Goal: Task Accomplishment & Management: Use online tool/utility

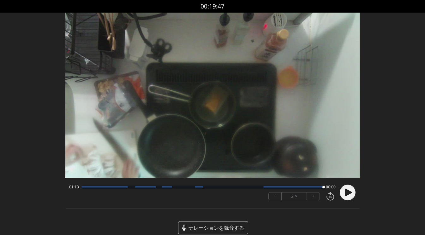
click at [344, 190] on circle at bounding box center [347, 193] width 16 height 16
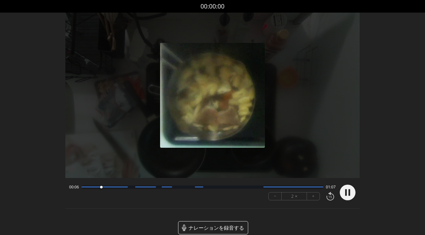
click at [346, 194] on icon at bounding box center [346, 192] width 2 height 7
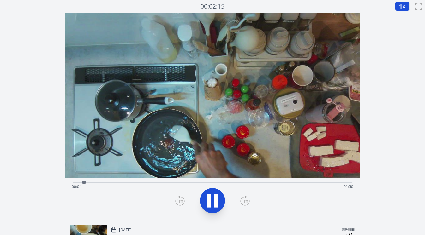
click at [169, 182] on div "経過時間: 00:04 残り時間: 01:50" at bounding box center [213, 187] width 282 height 10
click at [156, 181] on div "経過時間: 00:39 残り時間: 01:15" at bounding box center [212, 182] width 279 height 8
click at [141, 180] on div "経過時間: 00:34 残り時間: 01:20" at bounding box center [212, 182] width 279 height 8
click at [147, 181] on div at bounding box center [143, 182] width 9 height 9
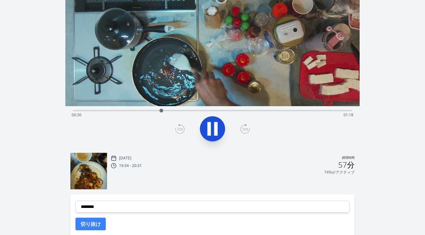
scroll to position [76, 0]
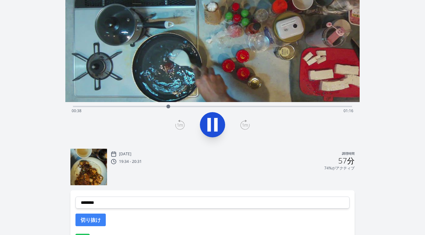
click at [219, 106] on div "経過時間: 00:38 残り時間: 01:16" at bounding box center [213, 111] width 282 height 10
click at [226, 107] on div "経過時間: 01:00 残り時間: 00:54" at bounding box center [213, 111] width 282 height 10
click at [214, 107] on div "経過時間: 01:03 残り時間: 00:51" at bounding box center [213, 111] width 282 height 10
click at [203, 104] on div "経過時間: 00:58 残り時間: 00:56" at bounding box center [212, 106] width 279 height 8
click at [195, 104] on div "経過時間: 00:53 残り時間: 01:01" at bounding box center [212, 106] width 279 height 8
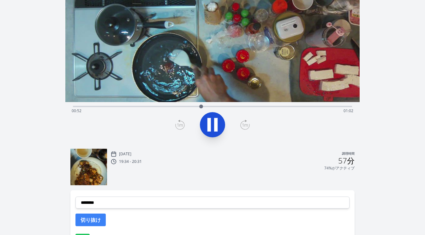
click at [210, 120] on icon at bounding box center [208, 125] width 3 height 14
click at [182, 124] on icon at bounding box center [179, 125] width 9 height 10
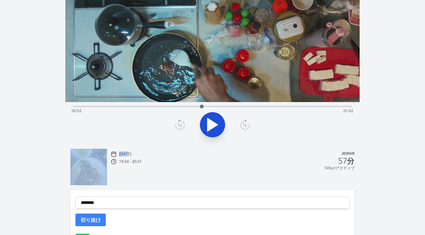
click at [182, 124] on icon at bounding box center [179, 125] width 9 height 10
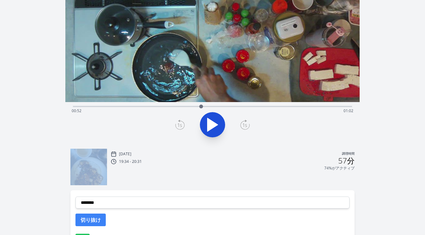
click at [182, 124] on icon at bounding box center [179, 125] width 9 height 10
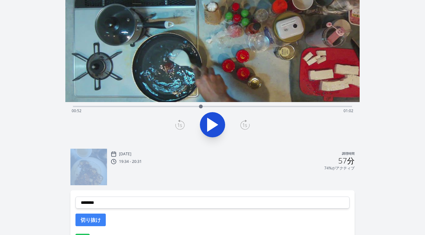
click at [182, 124] on icon at bounding box center [179, 125] width 9 height 10
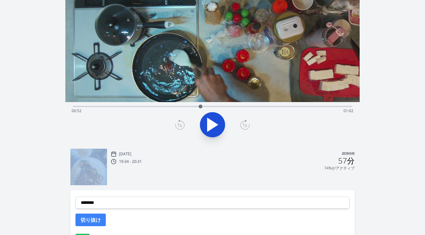
click at [182, 124] on icon at bounding box center [179, 125] width 9 height 10
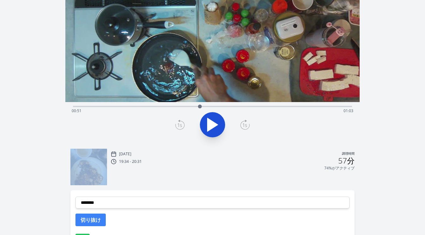
click at [182, 124] on icon at bounding box center [179, 125] width 9 height 10
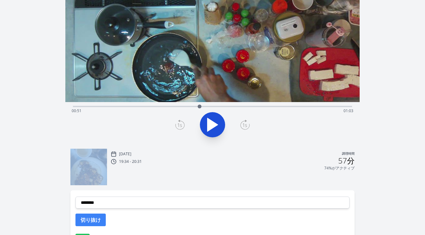
click at [182, 124] on icon at bounding box center [179, 125] width 9 height 10
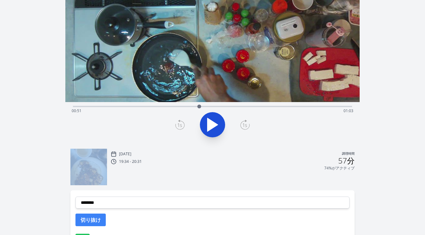
click at [182, 124] on icon at bounding box center [179, 125] width 9 height 10
click at [194, 107] on div at bounding box center [198, 106] width 9 height 9
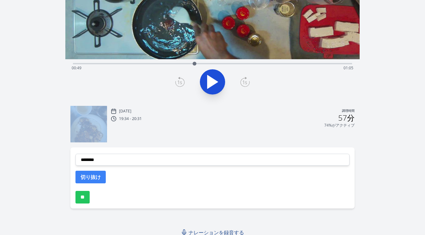
scroll to position [123, 0]
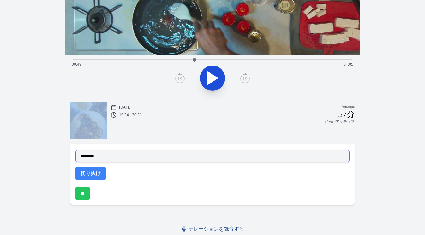
click at [176, 157] on select "**********" at bounding box center [212, 156] width 274 height 12
select select "**********"
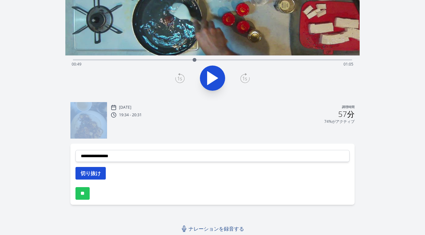
click at [96, 170] on font "切り抜け" at bounding box center [90, 173] width 20 height 7
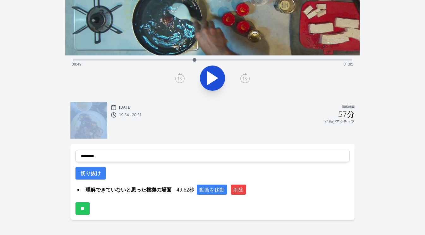
scroll to position [117, 0]
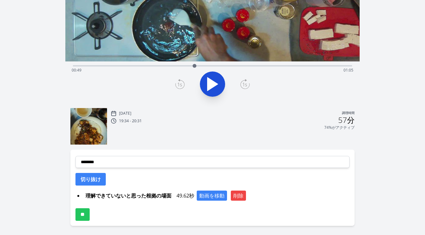
click at [130, 65] on div "経過時間: 00:49 残り時間: 01:05" at bounding box center [213, 70] width 282 height 10
click at [138, 67] on div "経過時間: 00:23 残り時間: 01:31" at bounding box center [213, 70] width 282 height 10
click at [145, 66] on div "経過時間: 00:26 残り時間: 01:28" at bounding box center [213, 70] width 282 height 10
click at [152, 66] on div "経過時間: 00:29 残り時間: 01:25" at bounding box center [213, 70] width 282 height 10
click at [155, 65] on div at bounding box center [151, 65] width 9 height 9
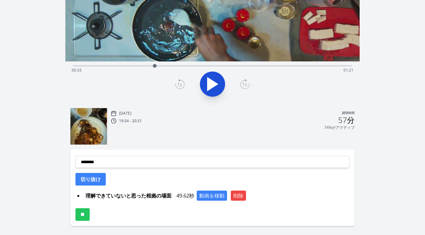
click at [213, 84] on icon at bounding box center [212, 84] width 10 height 13
click at [213, 84] on icon at bounding box center [212, 84] width 18 height 18
click at [188, 85] on div at bounding box center [212, 84] width 287 height 30
click at [180, 84] on icon at bounding box center [180, 85] width 4 height 4
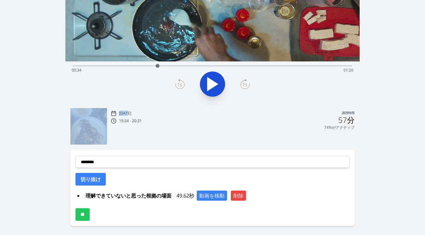
click at [180, 84] on icon at bounding box center [180, 85] width 4 height 4
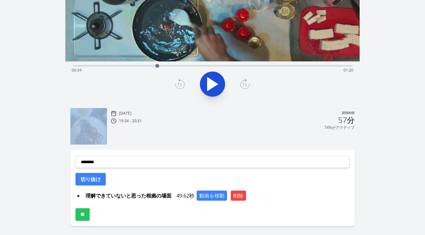
click at [180, 84] on icon at bounding box center [180, 85] width 4 height 4
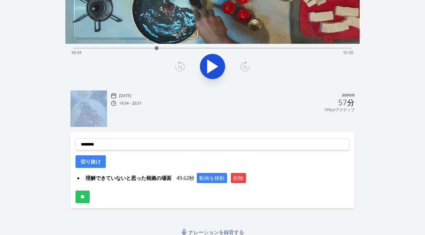
scroll to position [138, 0]
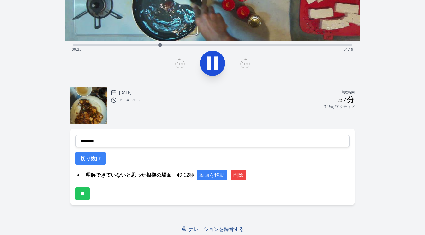
click at [179, 59] on icon at bounding box center [178, 60] width 1 height 2
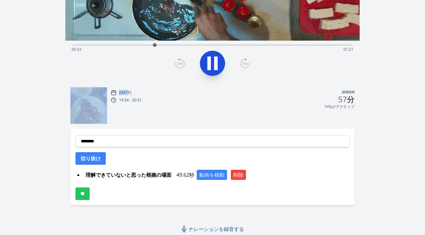
click at [179, 59] on icon at bounding box center [178, 60] width 1 height 2
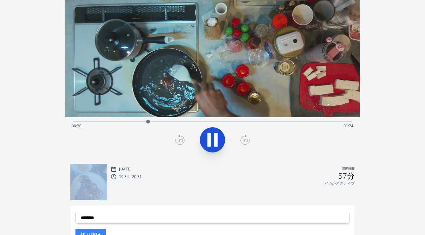
scroll to position [56, 0]
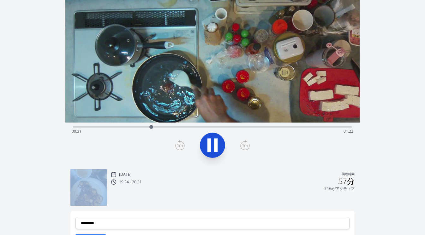
click at [214, 140] on icon at bounding box center [215, 145] width 3 height 14
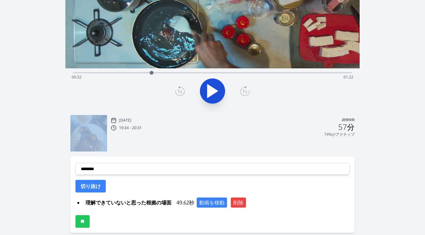
scroll to position [138, 0]
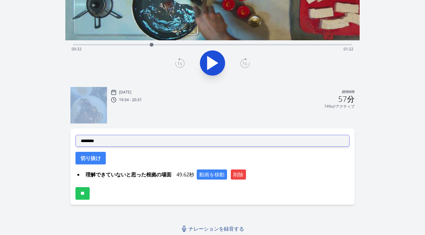
click at [178, 143] on select "**********" at bounding box center [212, 141] width 274 height 12
select select "**********"
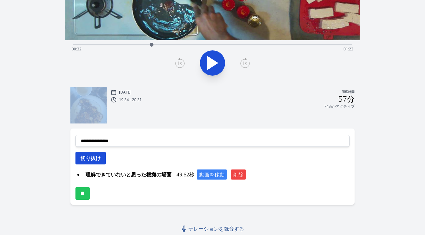
click at [100, 158] on font "切り抜け" at bounding box center [90, 158] width 20 height 7
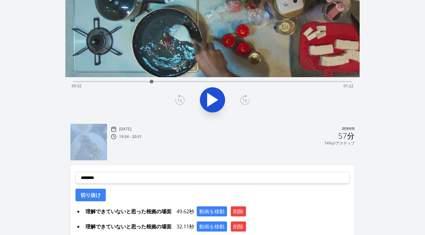
scroll to position [87, 0]
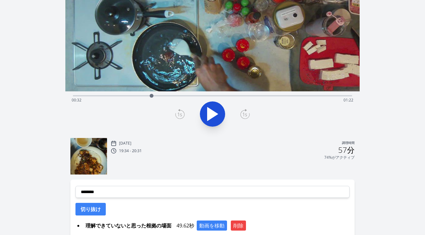
click at [212, 95] on div "経過時間: 00:32 残り時間: 01:22" at bounding box center [213, 100] width 282 height 10
click at [219, 96] on div "経過時間: 00:56 残り時間: 00:58" at bounding box center [213, 100] width 282 height 10
click at [221, 96] on div at bounding box center [218, 95] width 9 height 9
click at [213, 96] on div "経過時間: 01:00 残り時間: 00:54" at bounding box center [213, 100] width 282 height 10
click at [206, 95] on div "経過時間: 00:57 残り時間: 00:57" at bounding box center [213, 100] width 282 height 10
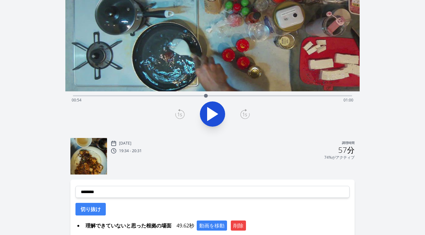
click at [201, 95] on div at bounding box center [205, 95] width 9 height 9
click at [195, 95] on div "経過時間: 00:52 残り時間: 01:02" at bounding box center [212, 95] width 279 height 8
click at [190, 95] on div "経過時間: 00:49 残り時間: 01:05" at bounding box center [212, 95] width 279 height 8
click at [186, 95] on div at bounding box center [189, 95] width 9 height 9
click at [179, 94] on div "経過時間: 00:46 残り時間: 01:08" at bounding box center [212, 95] width 279 height 8
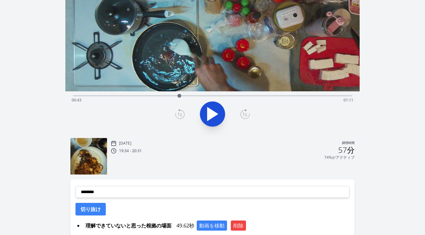
click at [176, 95] on div at bounding box center [178, 95] width 9 height 9
click at [216, 113] on icon at bounding box center [212, 114] width 10 height 13
click at [216, 113] on icon at bounding box center [215, 114] width 3 height 14
click at [216, 113] on icon at bounding box center [212, 114] width 10 height 13
click at [348, 96] on div "経過時間: 00:47 残り時間: 01:07" at bounding box center [213, 100] width 282 height 10
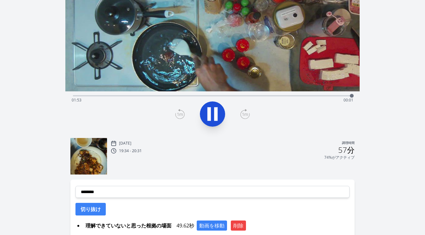
click at [324, 96] on div "経過時間: 01:53 残り時間: 00:01" at bounding box center [213, 100] width 282 height 10
click at [286, 96] on div "経過時間: 01:43 残り時間: 00:11" at bounding box center [213, 100] width 282 height 10
click at [276, 94] on div "経過時間: 01:28 残り時間: 00:26" at bounding box center [212, 95] width 279 height 8
click at [264, 94] on div "経過時間: 01:23 残り時間: 00:31" at bounding box center [212, 95] width 279 height 8
click at [251, 95] on div "経過時間: 01:19 残り時間: 00:35" at bounding box center [213, 100] width 282 height 10
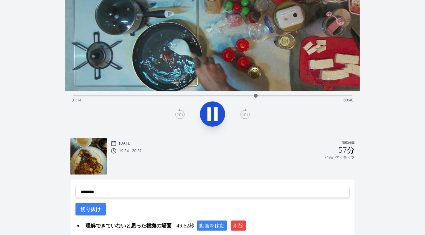
click at [232, 96] on div "経過時間: 01:14 残り時間: 00:40" at bounding box center [213, 100] width 282 height 10
click at [212, 112] on icon at bounding box center [212, 114] width 18 height 18
click at [181, 114] on icon at bounding box center [180, 115] width 4 height 4
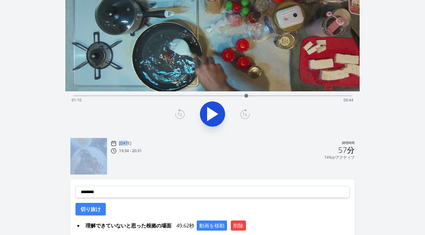
click at [181, 114] on icon at bounding box center [180, 115] width 4 height 4
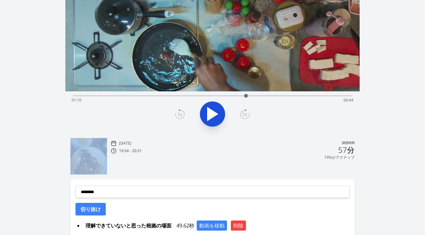
click at [181, 114] on icon at bounding box center [180, 115] width 4 height 4
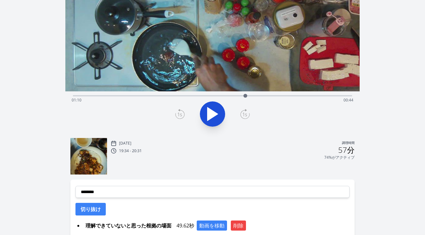
click at [181, 114] on icon at bounding box center [180, 115] width 4 height 4
click at [179, 114] on icon at bounding box center [179, 114] width 9 height 10
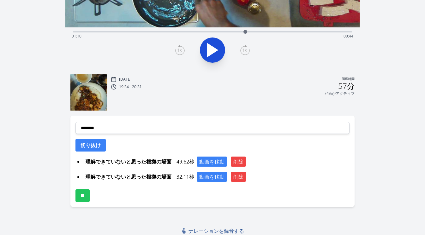
scroll to position [153, 0]
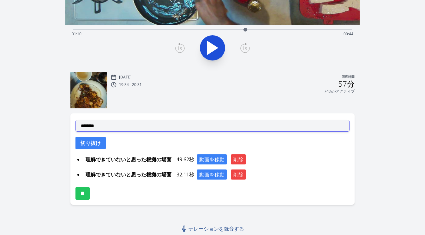
click at [165, 126] on select "**********" at bounding box center [212, 126] width 274 height 12
select select "**********"
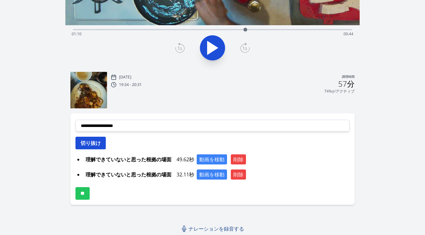
click at [103, 147] on button "切り抜け" at bounding box center [90, 143] width 30 height 13
select select
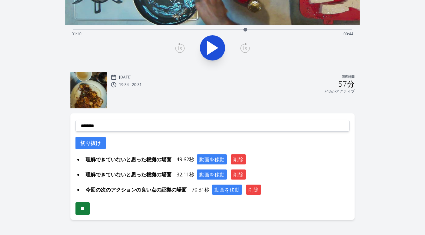
click at [88, 210] on input "**" at bounding box center [82, 209] width 14 height 13
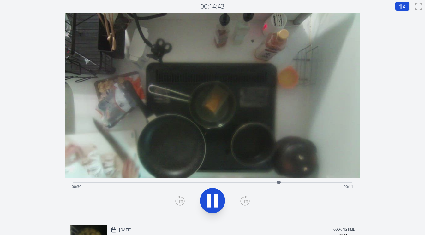
click at [111, 182] on div "Time elapsed: 00:30 Time remaining: 00:11" at bounding box center [213, 187] width 282 height 10
click at [92, 182] on div "Time elapsed: 00:06 Time remaining: 00:35" at bounding box center [213, 187] width 282 height 10
click at [212, 197] on icon at bounding box center [212, 201] width 18 height 18
click at [178, 201] on icon at bounding box center [179, 201] width 9 height 10
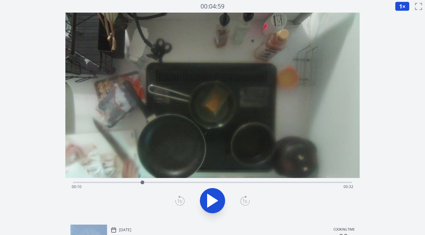
click at [178, 201] on icon at bounding box center [179, 201] width 9 height 10
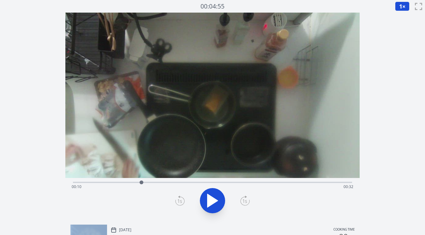
click at [178, 201] on icon at bounding box center [179, 201] width 9 height 10
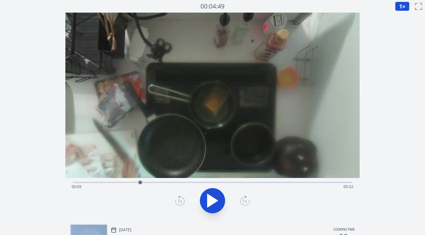
click at [178, 201] on icon at bounding box center [179, 201] width 9 height 10
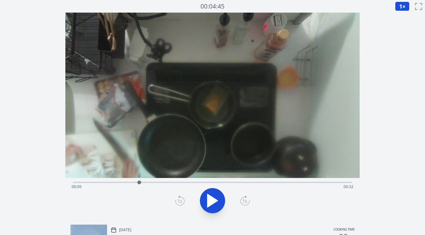
click at [240, 201] on icon at bounding box center [244, 201] width 9 height 10
click at [180, 200] on icon at bounding box center [179, 201] width 9 height 10
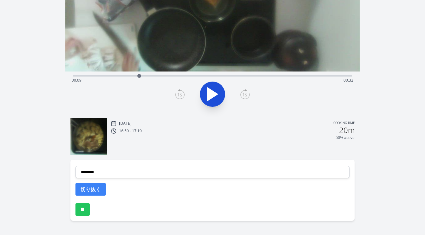
scroll to position [123, 0]
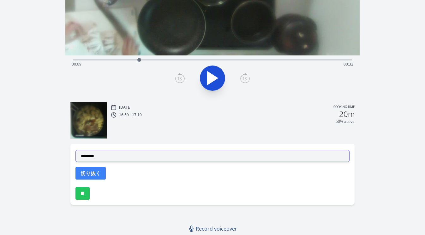
click at [199, 155] on select "**********" at bounding box center [212, 156] width 274 height 12
select select "**********"
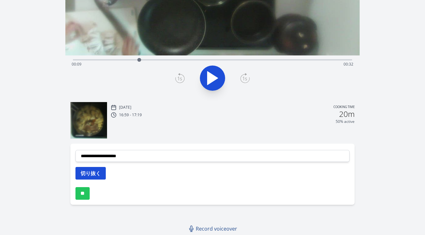
click at [93, 173] on button "切り抜く" at bounding box center [90, 173] width 30 height 13
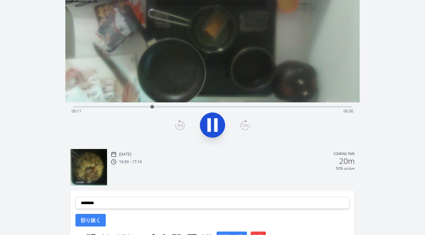
scroll to position [72, 0]
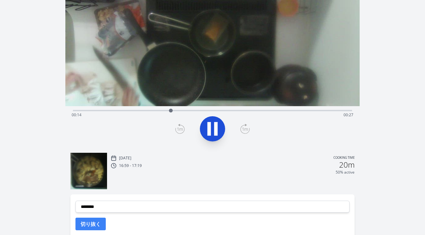
click at [158, 109] on div "Time elapsed: 00:14 Time remaining: 00:27" at bounding box center [212, 110] width 279 height 8
click at [151, 109] on div "Time elapsed: 00:13 Time remaining: 00:29" at bounding box center [212, 110] width 279 height 8
click at [147, 109] on div "Time elapsed: 00:11 Time remaining: 00:30" at bounding box center [212, 110] width 279 height 8
click at [141, 109] on div "Time elapsed: 00:11 Time remaining: 00:31" at bounding box center [212, 110] width 279 height 8
click at [138, 109] on div "Time elapsed: 00:10 Time remaining: 00:31" at bounding box center [212, 110] width 279 height 8
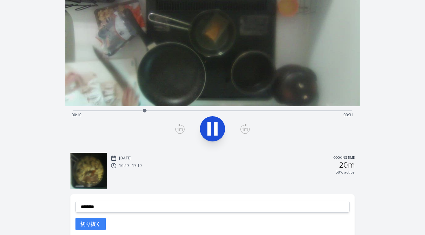
click at [181, 128] on icon at bounding box center [180, 129] width 6 height 3
click at [208, 127] on icon at bounding box center [208, 129] width 3 height 14
click at [249, 129] on icon at bounding box center [244, 129] width 9 height 9
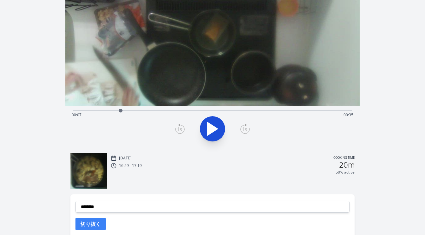
click at [249, 129] on icon at bounding box center [244, 129] width 9 height 9
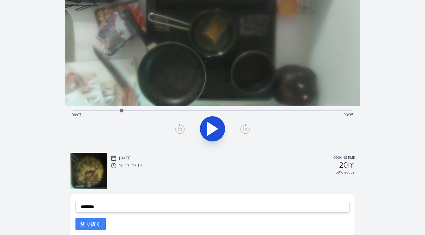
click at [249, 129] on icon at bounding box center [244, 129] width 9 height 9
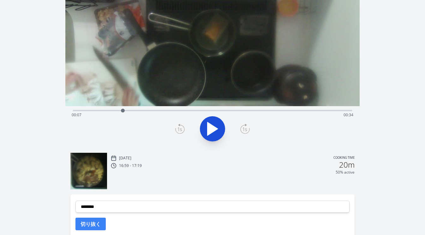
click at [249, 129] on icon at bounding box center [244, 129] width 9 height 9
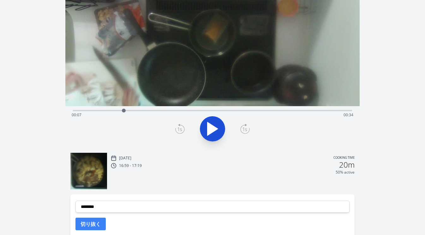
click at [249, 129] on icon at bounding box center [244, 129] width 9 height 9
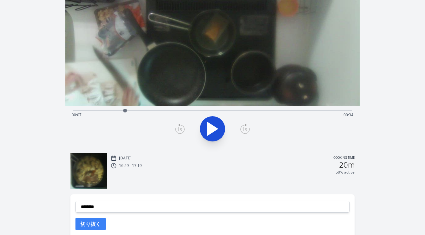
click at [249, 129] on icon at bounding box center [244, 129] width 9 height 9
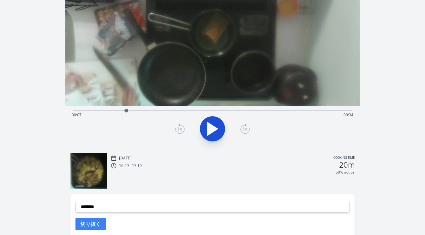
click at [249, 129] on icon at bounding box center [244, 129] width 9 height 9
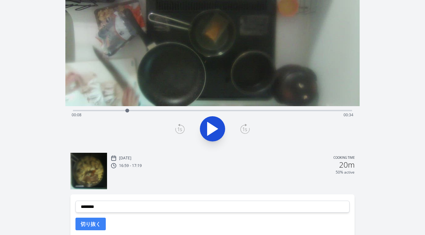
click at [249, 129] on icon at bounding box center [244, 129] width 9 height 9
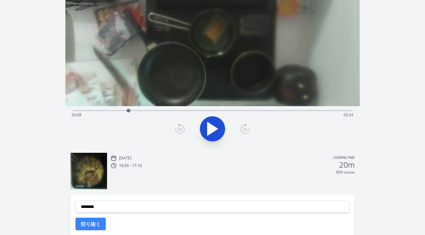
click at [249, 129] on icon at bounding box center [244, 129] width 9 height 9
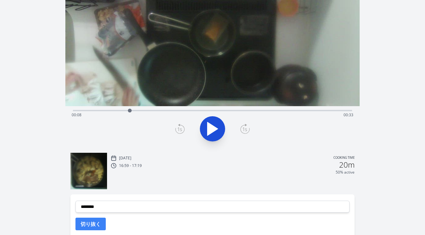
click at [249, 129] on icon at bounding box center [244, 129] width 9 height 9
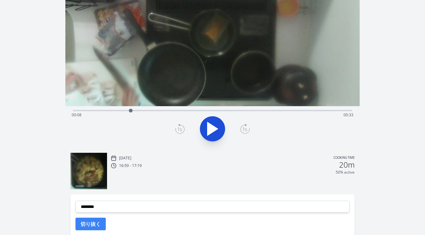
click at [249, 129] on icon at bounding box center [244, 129] width 9 height 9
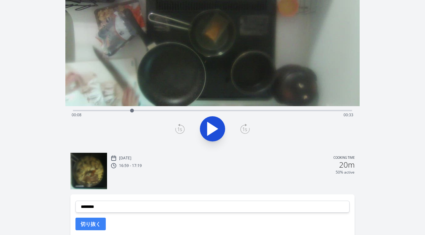
click at [249, 129] on icon at bounding box center [244, 129] width 9 height 9
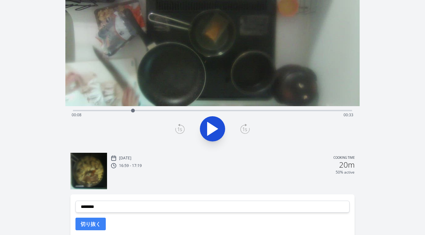
click at [249, 129] on icon at bounding box center [244, 129] width 9 height 9
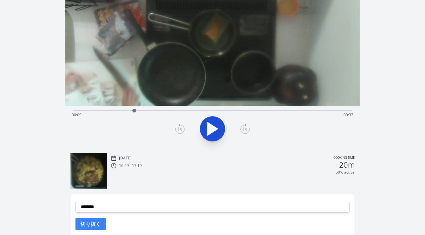
click at [249, 129] on icon at bounding box center [244, 129] width 9 height 9
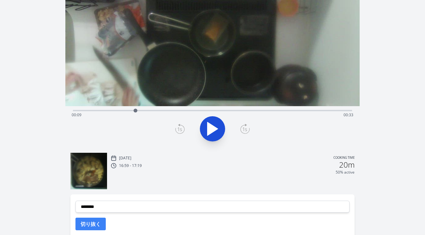
click at [249, 129] on icon at bounding box center [244, 129] width 9 height 9
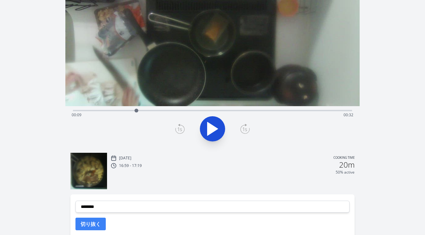
click at [249, 129] on icon at bounding box center [244, 129] width 9 height 9
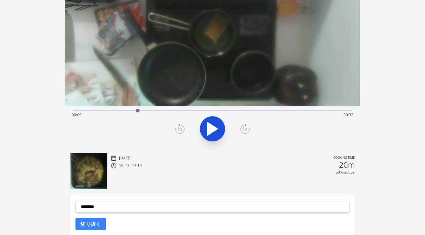
click at [249, 129] on icon at bounding box center [244, 129] width 9 height 9
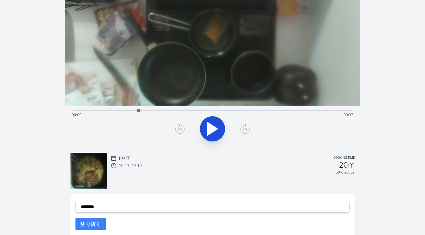
click at [249, 129] on icon at bounding box center [244, 129] width 9 height 9
click at [180, 125] on icon at bounding box center [179, 129] width 9 height 9
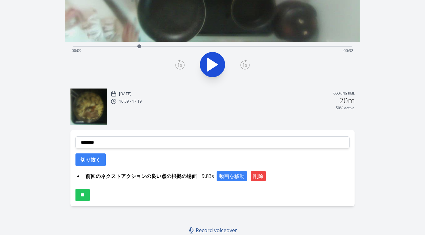
scroll to position [138, 0]
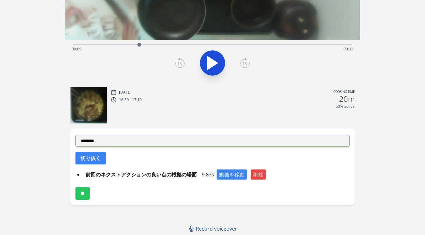
click at [185, 142] on select "**********" at bounding box center [212, 141] width 274 height 12
select select "**********"
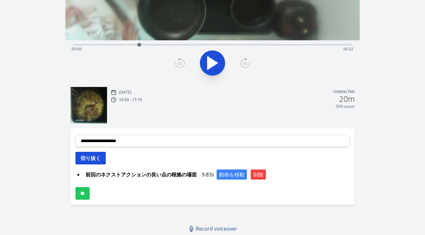
click at [97, 156] on button "切り抜く" at bounding box center [90, 158] width 30 height 13
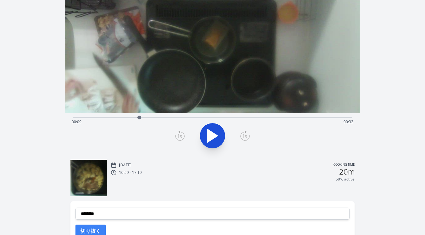
scroll to position [56, 0]
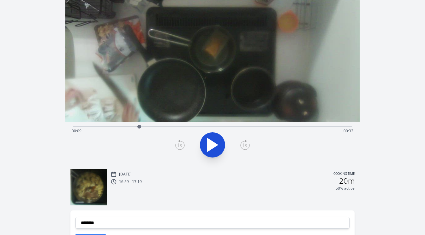
click at [118, 126] on div "Time elapsed: 00:09 Time remaining: 00:32" at bounding box center [213, 131] width 282 height 10
click at [107, 125] on div "Time elapsed: 00:06 Time remaining: 00:35" at bounding box center [212, 126] width 279 height 8
click at [99, 125] on div "Time elapsed: 00:05 Time remaining: 00:37" at bounding box center [212, 126] width 279 height 8
click at [88, 125] on div "Time elapsed: 00:03 Time remaining: 00:38" at bounding box center [212, 126] width 279 height 8
click at [78, 124] on div "Time elapsed: 00:02 Time remaining: 00:40" at bounding box center [212, 126] width 279 height 8
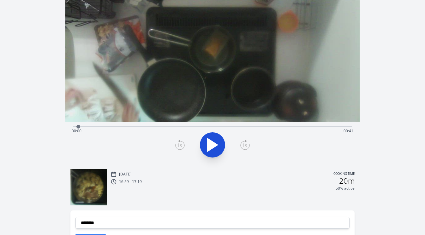
click at [73, 126] on div "Time elapsed: 00:00 Time remaining: 00:41" at bounding box center [213, 131] width 282 height 10
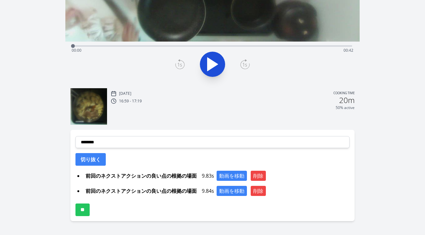
scroll to position [153, 0]
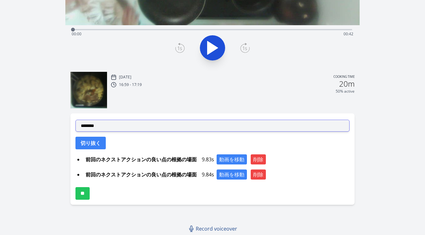
click at [195, 129] on select "**********" at bounding box center [212, 126] width 274 height 12
select select "**********"
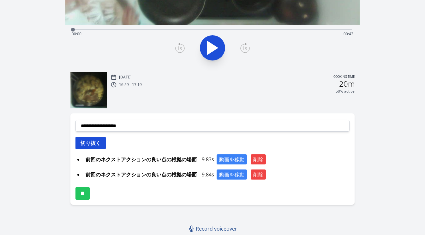
click at [100, 141] on button "切り抜く" at bounding box center [90, 143] width 30 height 13
select select
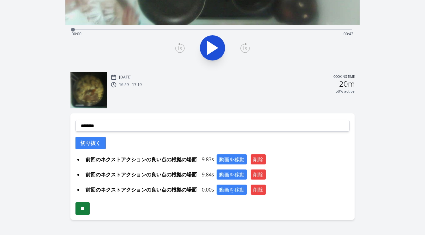
click at [89, 208] on input "**" at bounding box center [82, 209] width 14 height 13
